Goal: Find specific page/section: Find specific page/section

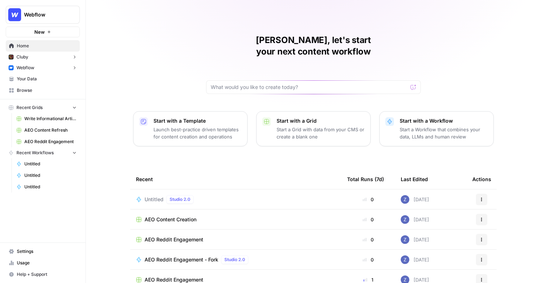
click at [69, 68] on button "Webflow" at bounding box center [43, 67] width 74 height 11
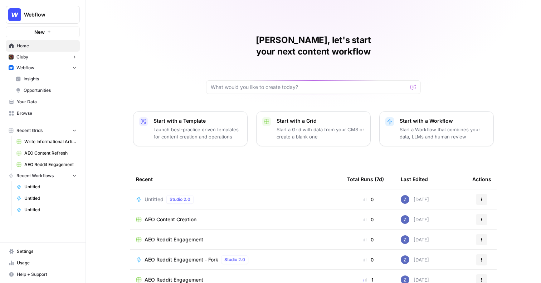
click at [54, 79] on span "Insights" at bounding box center [50, 79] width 53 height 6
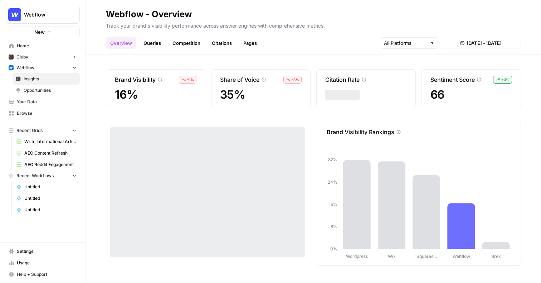
click at [53, 90] on span "Opportunities" at bounding box center [50, 90] width 53 height 6
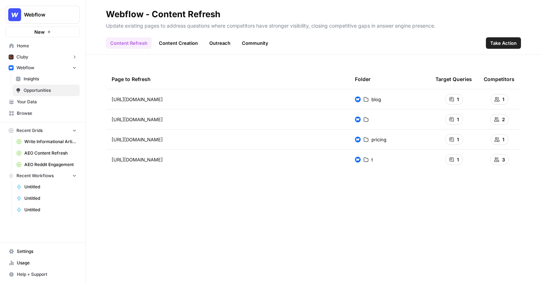
click at [55, 76] on span "Insights" at bounding box center [50, 79] width 53 height 6
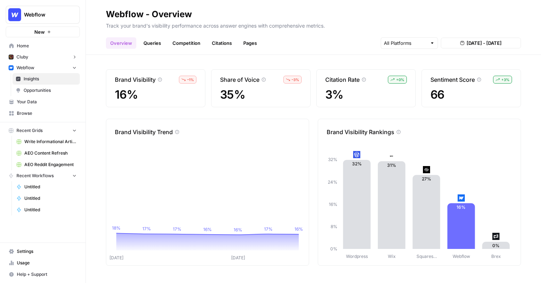
click at [55, 90] on span "Opportunities" at bounding box center [50, 90] width 53 height 6
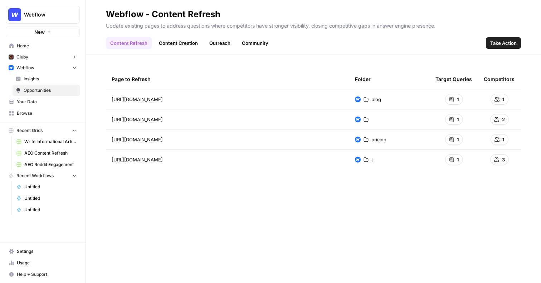
click at [179, 39] on link "Content Creation" at bounding box center [179, 42] width 48 height 11
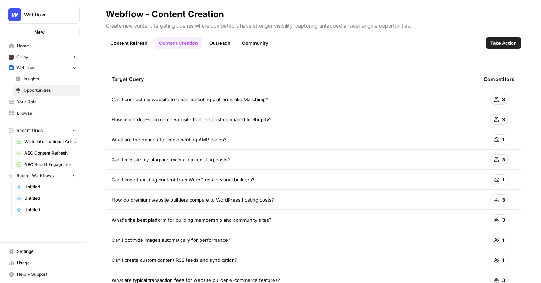
click at [218, 40] on link "Outreach" at bounding box center [220, 42] width 30 height 11
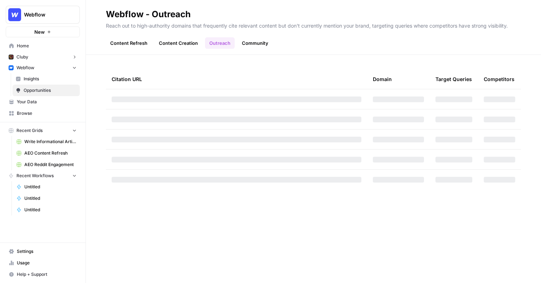
click at [260, 42] on link "Community" at bounding box center [255, 42] width 35 height 11
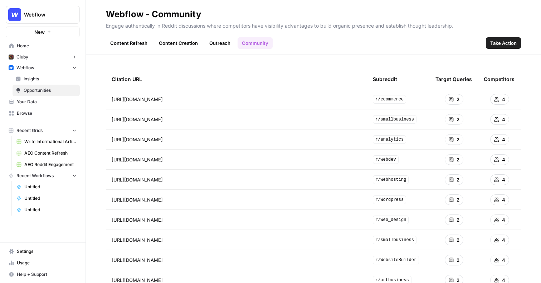
click at [188, 44] on link "Content Creation" at bounding box center [179, 42] width 48 height 11
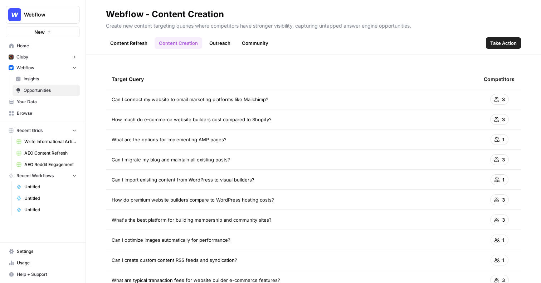
click at [221, 43] on link "Outreach" at bounding box center [220, 42] width 30 height 11
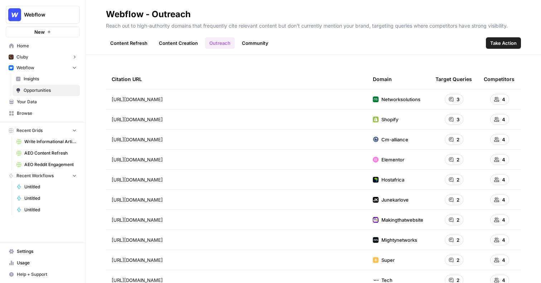
click at [177, 42] on link "Content Creation" at bounding box center [179, 42] width 48 height 11
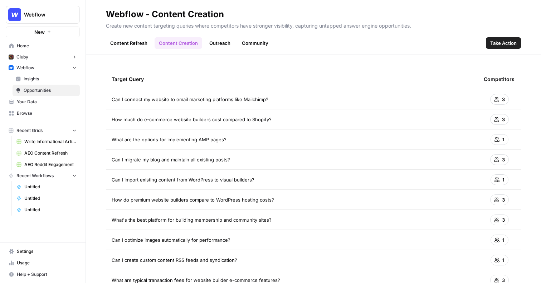
click at [507, 44] on span "Take Action" at bounding box center [504, 42] width 26 height 7
